Goal: Task Accomplishment & Management: Complete application form

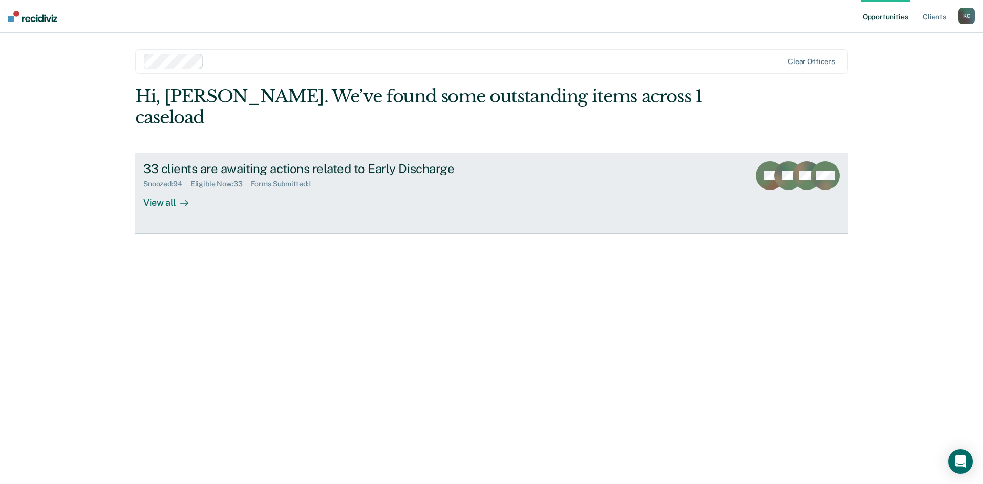
click at [174, 180] on div "Snoozed : 94" at bounding box center [166, 184] width 47 height 9
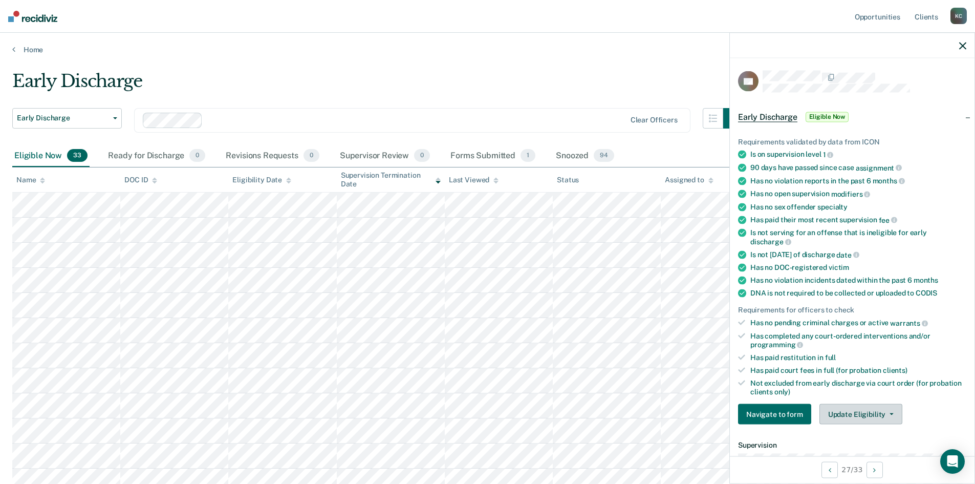
click at [872, 418] on button "Update Eligibility" at bounding box center [861, 414] width 83 height 20
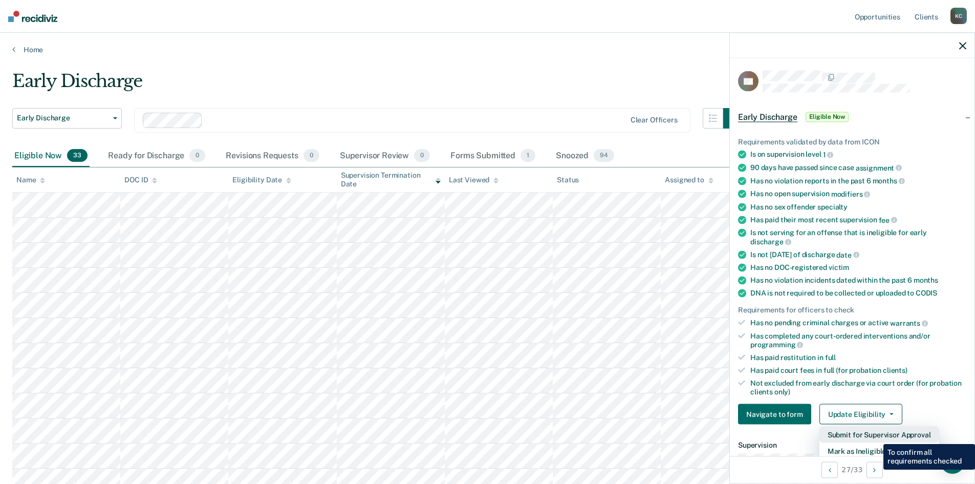
click at [876, 436] on button "Submit for Supervisor Approval" at bounding box center [880, 434] width 120 height 16
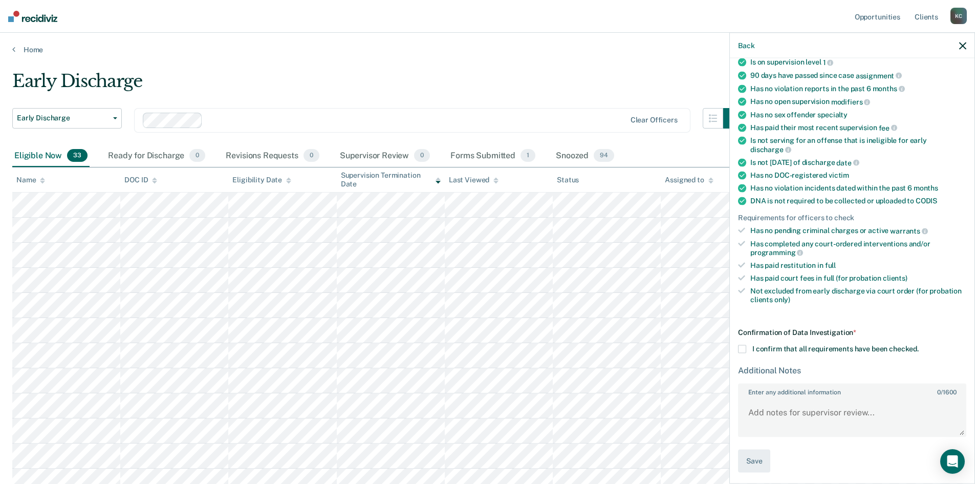
scroll to position [94, 0]
click at [776, 348] on span "I confirm that all requirements have been checked." at bounding box center [835, 346] width 166 height 8
click at [919, 343] on input "I confirm that all requirements have been checked." at bounding box center [919, 343] width 0 height 0
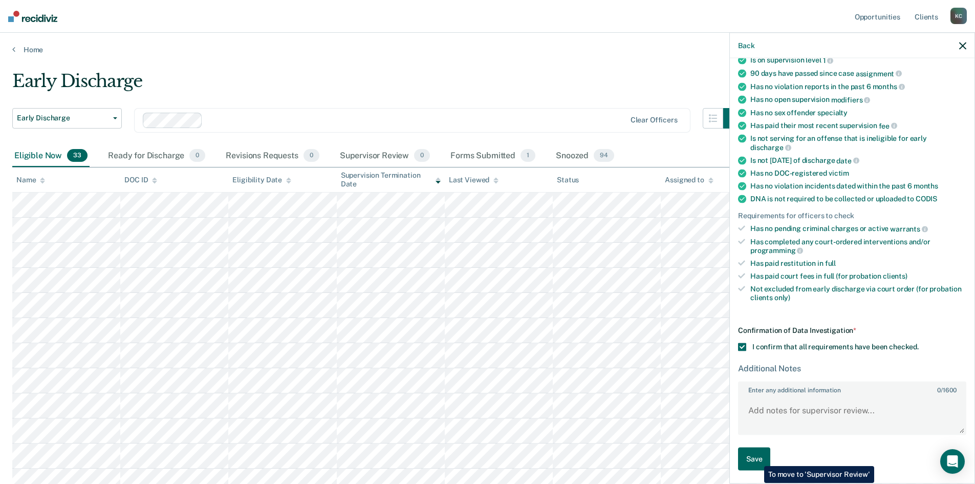
click at [757, 458] on button "Save" at bounding box center [754, 458] width 32 height 23
